Goal: Information Seeking & Learning: Find specific fact

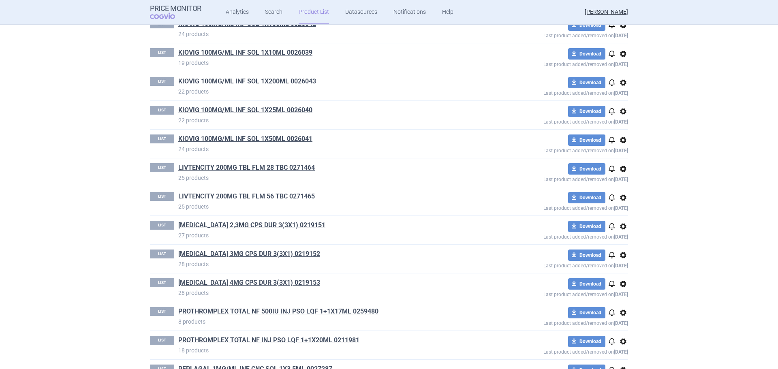
scroll to position [1336, 0]
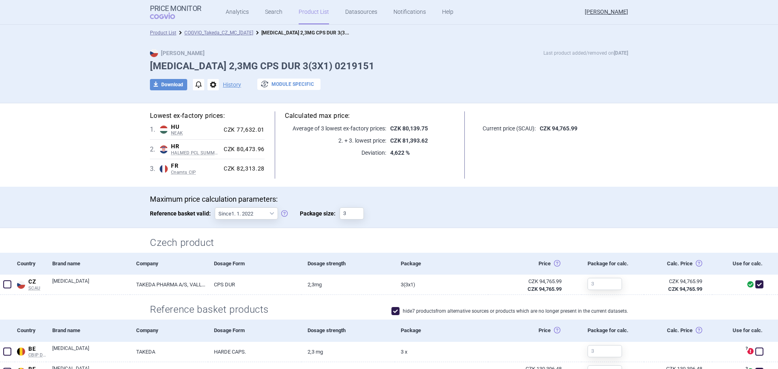
click at [262, 85] on span "exchange" at bounding box center [265, 84] width 10 height 10
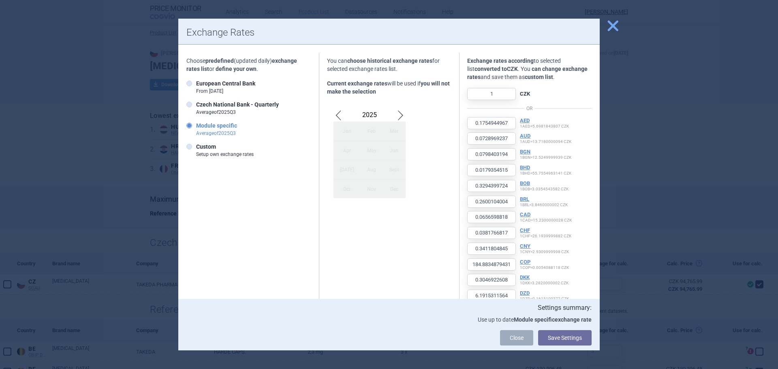
click at [697, 46] on div at bounding box center [389, 184] width 778 height 369
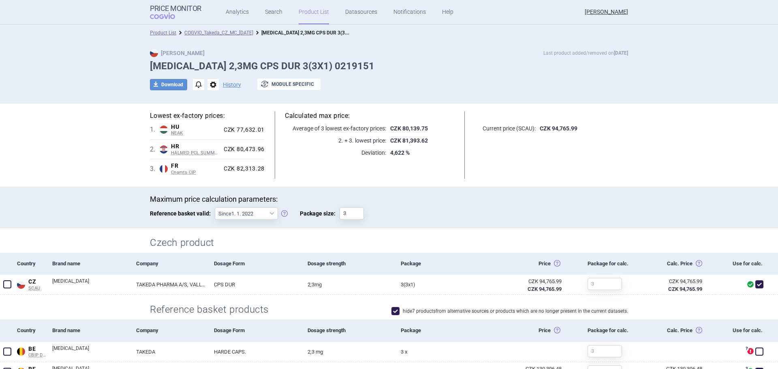
click at [208, 85] on span "options" at bounding box center [212, 84] width 11 height 11
click at [499, 76] on div "Max Price Last product added/removed on 5 Jun 2024 NINLARO 2,3MG CPS DUR 3(3X1)…" at bounding box center [389, 74] width 510 height 50
drag, startPoint x: 425, startPoint y: 127, endPoint x: 400, endPoint y: 128, distance: 25.5
click at [400, 128] on p "CZK 80,139.75" at bounding box center [420, 128] width 68 height 8
copy strong "80,139.75"
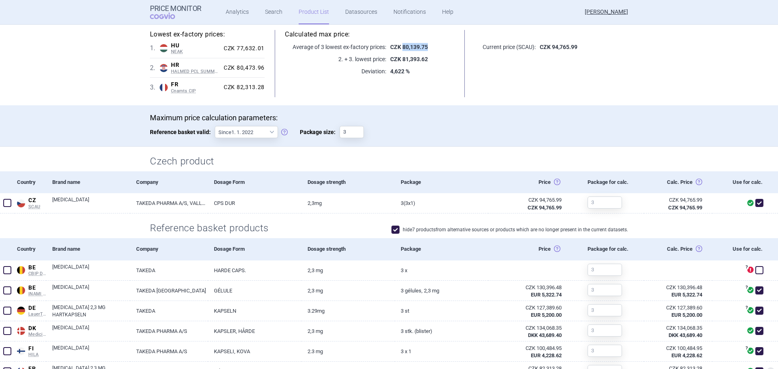
scroll to position [324, 0]
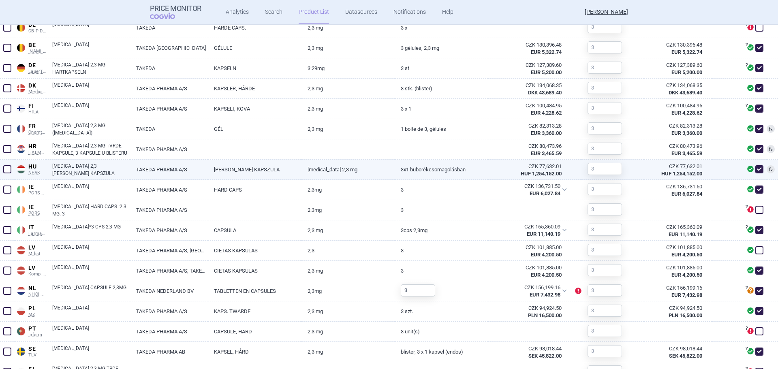
click at [109, 171] on link "NINLARO 2,3 MG KEMÉNY KAPSZULA" at bounding box center [91, 169] width 78 height 15
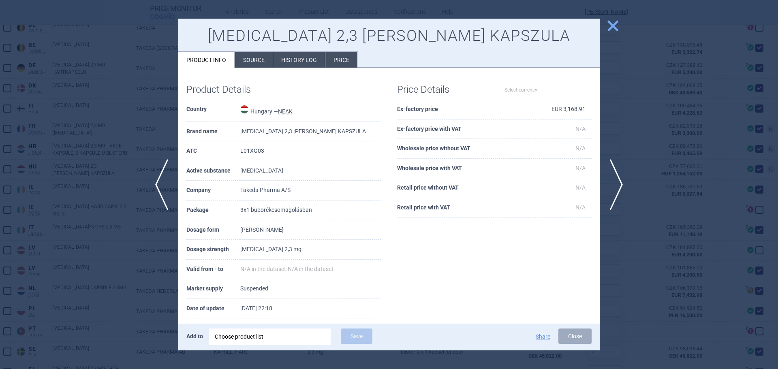
select select "EUR"
click at [293, 59] on li "History log" at bounding box center [299, 60] width 52 height 16
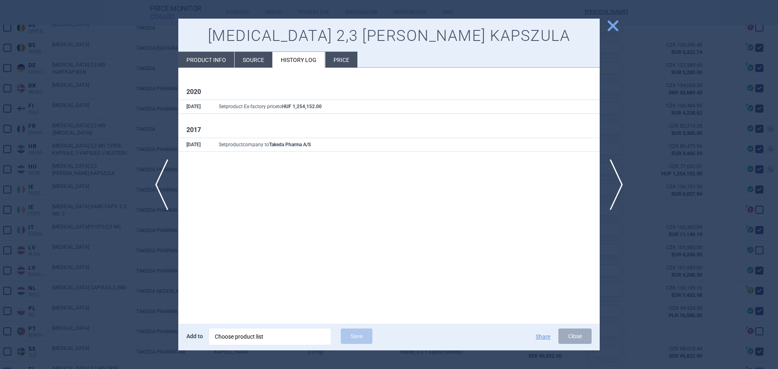
click at [145, 136] on div at bounding box center [389, 184] width 778 height 369
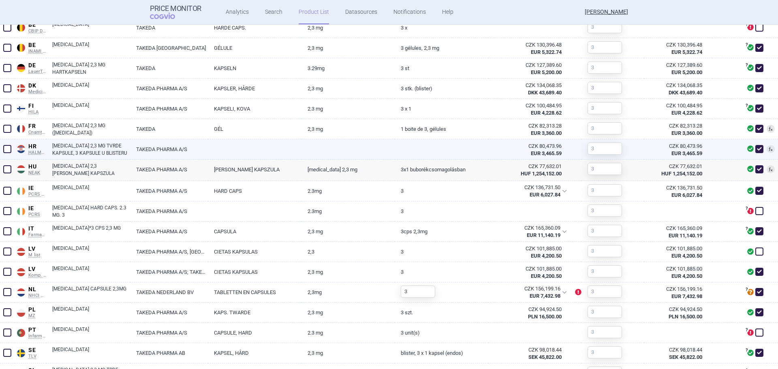
click at [108, 143] on link "NINLARO 2,3 MG TVRDE KAPSULE, 3 KAPSULE U BLISTERU" at bounding box center [91, 149] width 78 height 15
select select "EUR"
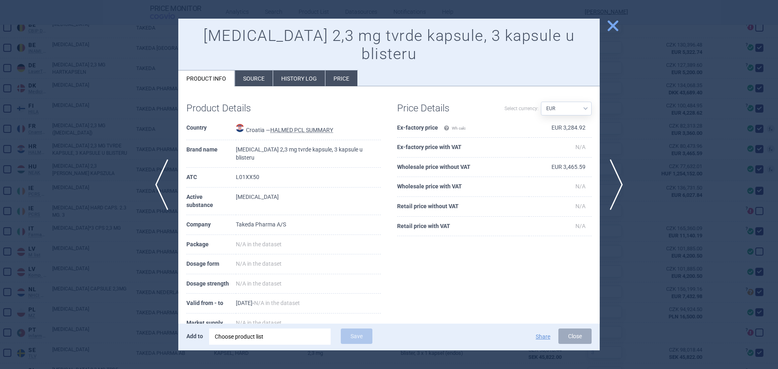
click at [317, 70] on li "History log" at bounding box center [299, 78] width 52 height 16
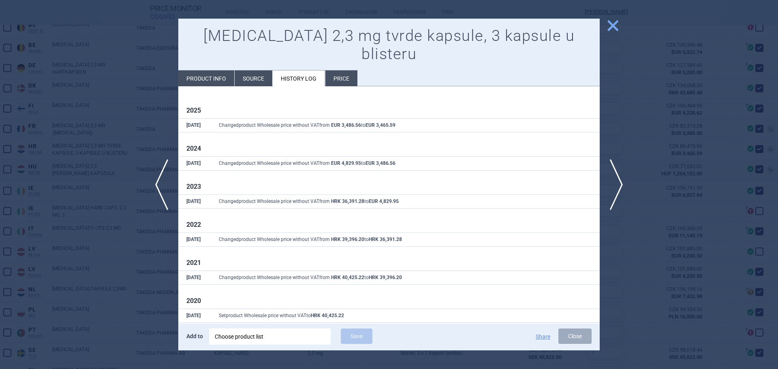
click at [609, 25] on span "close" at bounding box center [612, 26] width 14 height 14
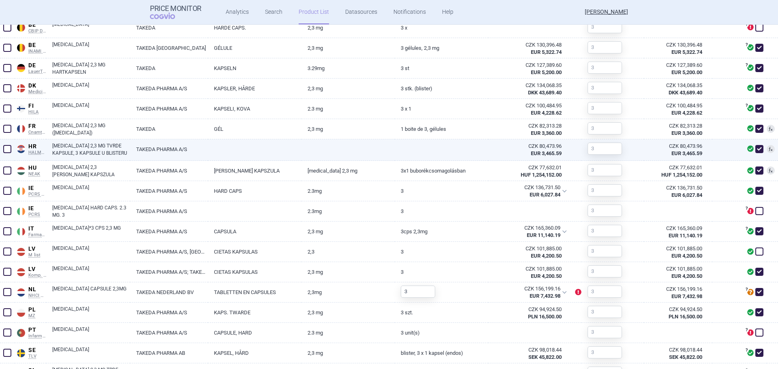
click at [94, 146] on link "NINLARO 2,3 MG TVRDE KAPSULE, 3 KAPSULE U BLISTERU" at bounding box center [91, 149] width 78 height 15
select select "EUR"
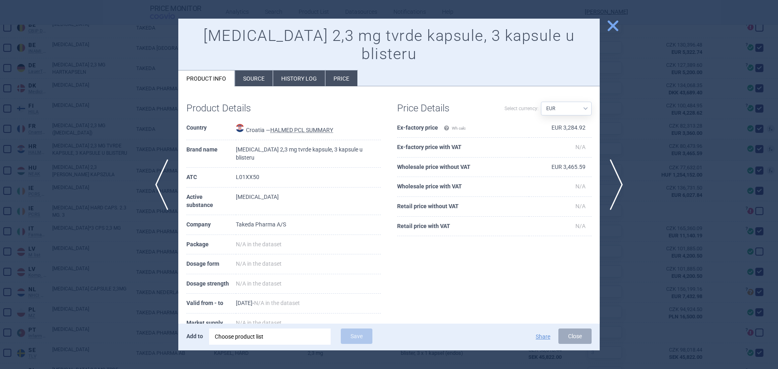
click at [307, 70] on li "History log" at bounding box center [299, 78] width 52 height 16
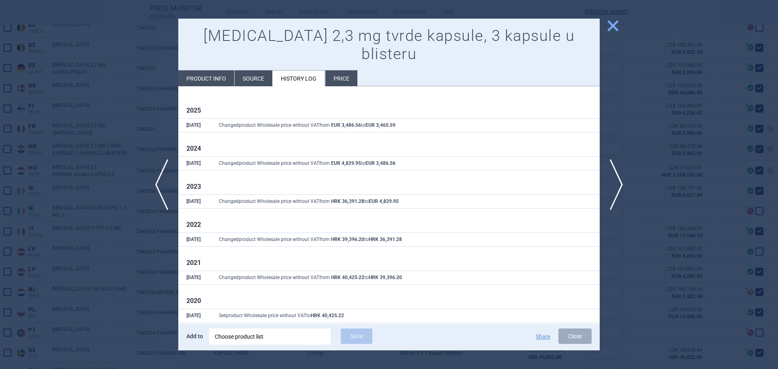
click at [124, 107] on div at bounding box center [389, 184] width 778 height 369
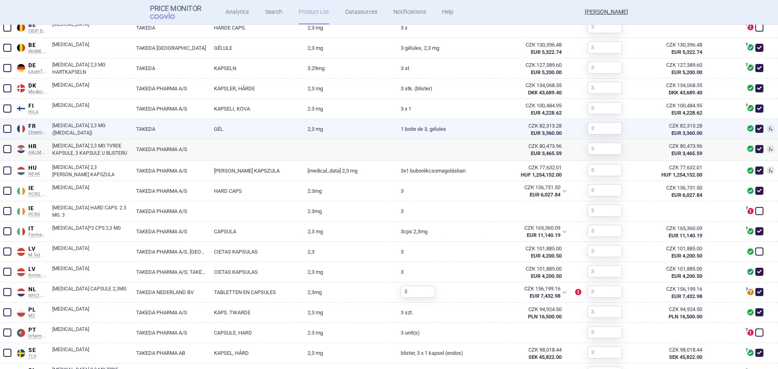
click at [80, 126] on link "NINLARO 2,3 MG (IXAZOMIB)" at bounding box center [91, 129] width 78 height 15
select select "EUR"
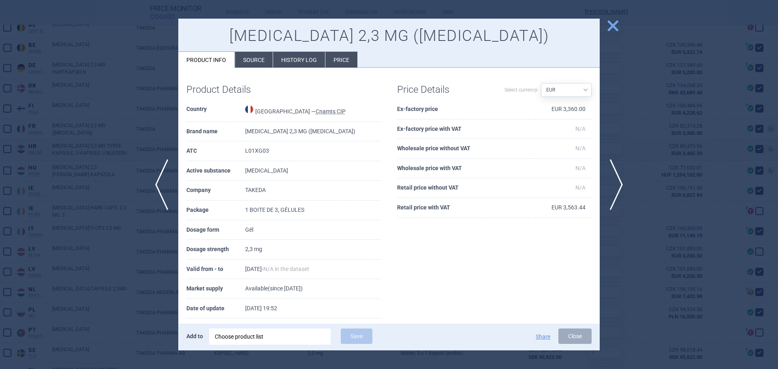
click at [287, 60] on li "History log" at bounding box center [299, 60] width 52 height 16
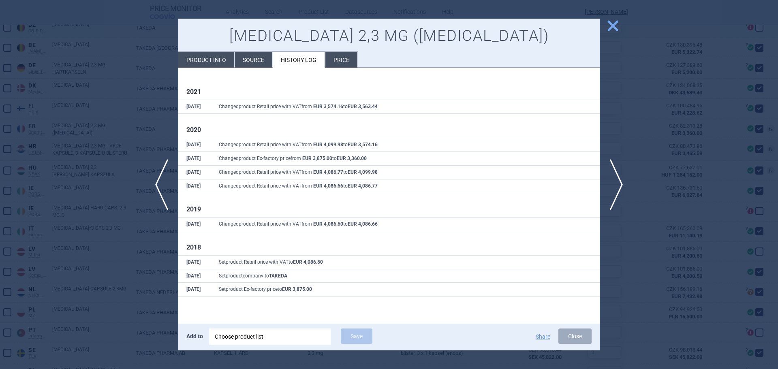
click at [614, 28] on span "close" at bounding box center [612, 26] width 14 height 14
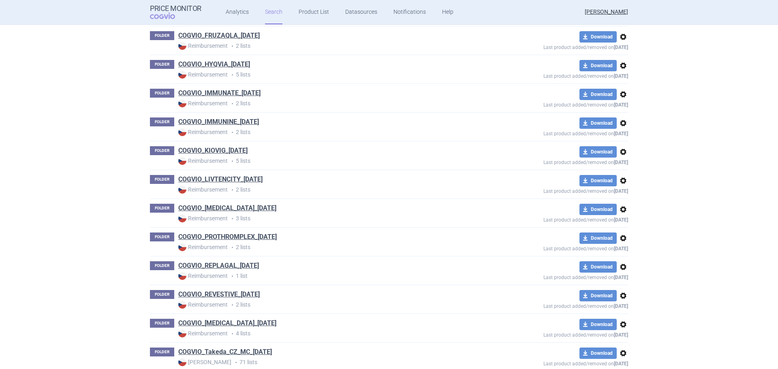
scroll to position [729, 0]
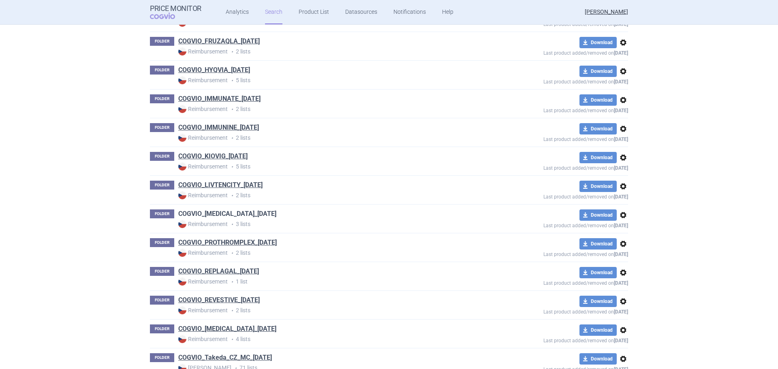
click at [241, 216] on link "COGVIO_[MEDICAL_DATA]_[DATE]" at bounding box center [227, 213] width 98 height 9
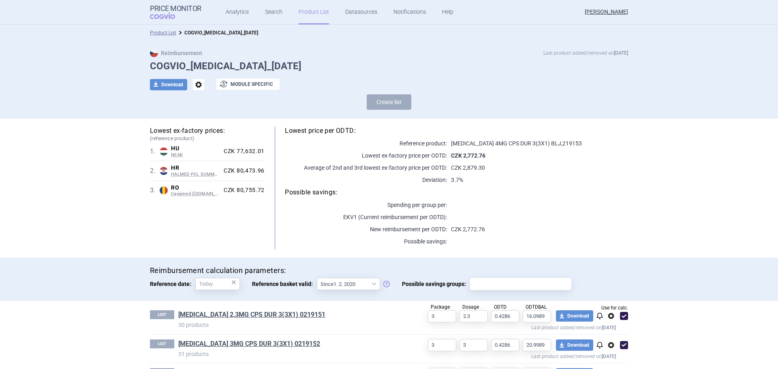
scroll to position [31, 0]
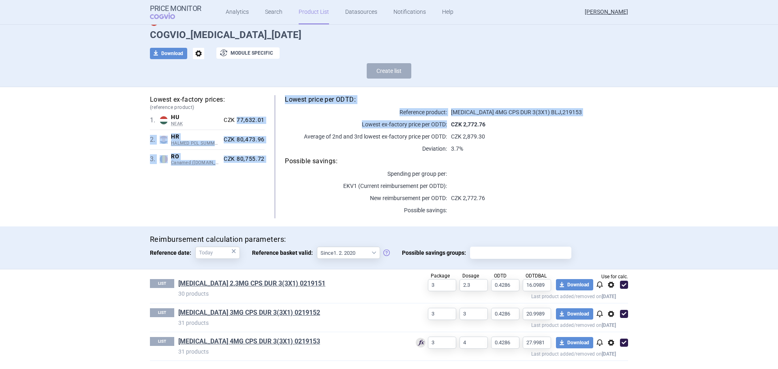
drag, startPoint x: 260, startPoint y: 119, endPoint x: 234, endPoint y: 121, distance: 25.1
click at [234, 121] on div "Lowest ex-factory prices: (reference product) 1 . [PERSON_NAME] Hungary NEAK PU…" at bounding box center [389, 156] width 478 height 123
click at [241, 131] on div "2 . HR HALMED PCL SUMMARY Croatia HALMED PCL SUMMARY List of medicines with an …" at bounding box center [207, 139] width 115 height 19
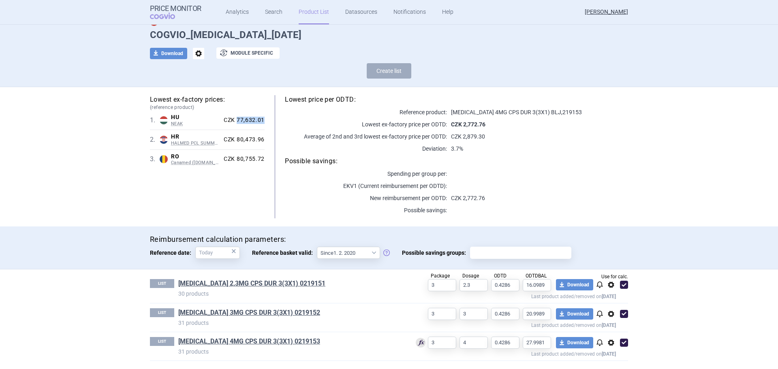
drag, startPoint x: 234, startPoint y: 119, endPoint x: 260, endPoint y: 118, distance: 25.9
click at [260, 118] on div "CZK 77,632.01" at bounding box center [242, 120] width 44 height 7
copy div "77,632.01"
